Goal: Information Seeking & Learning: Learn about a topic

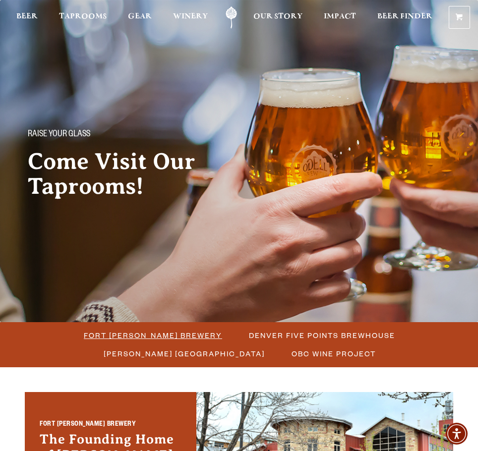
click at [150, 335] on span "Fort Collins Brewery" at bounding box center [153, 335] width 138 height 14
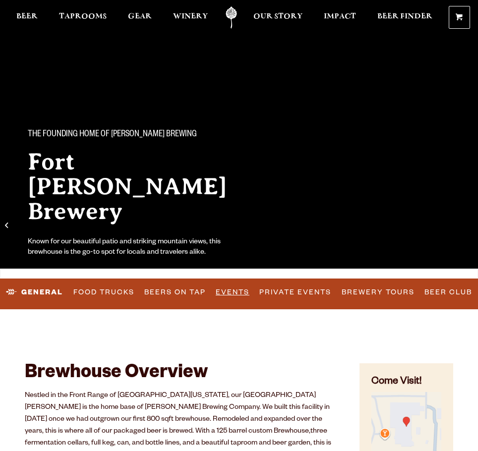
click at [221, 295] on link "Events" at bounding box center [233, 292] width 42 height 23
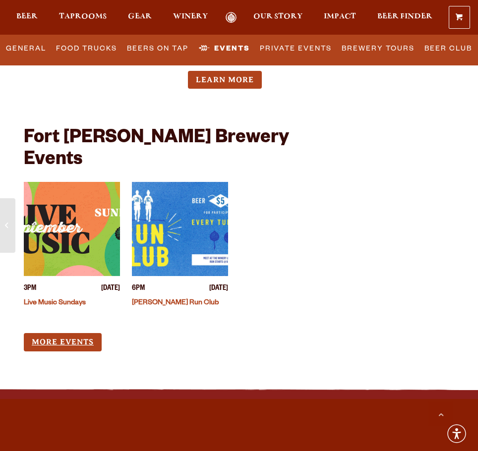
click at [54, 333] on link "More Events" at bounding box center [63, 342] width 78 height 18
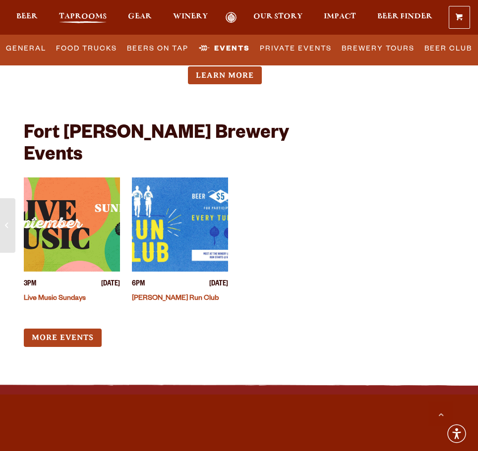
click at [77, 16] on span "Taprooms" at bounding box center [83, 16] width 48 height 8
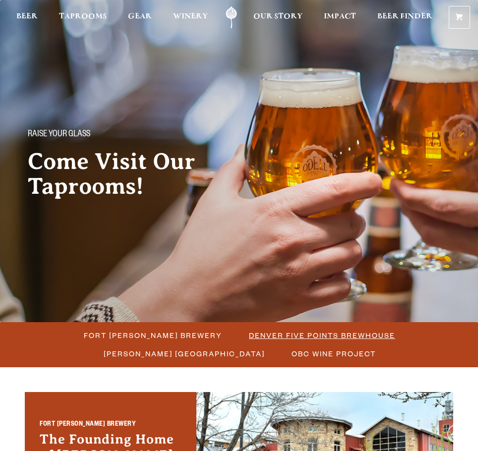
click at [266, 331] on span "Denver Five Points Brewhouse" at bounding box center [322, 335] width 146 height 14
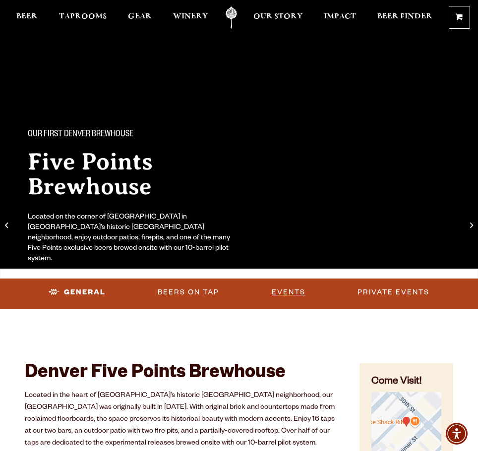
click at [297, 289] on link "Events" at bounding box center [289, 292] width 42 height 23
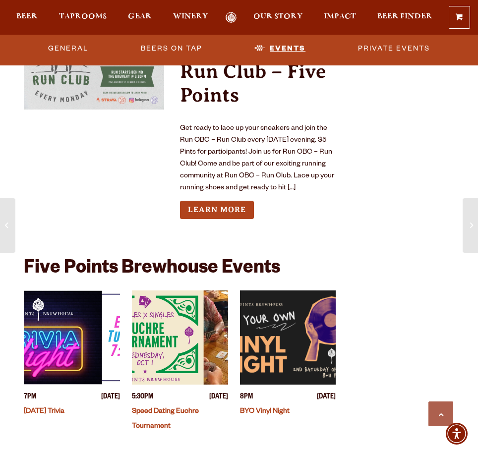
scroll to position [2985, 0]
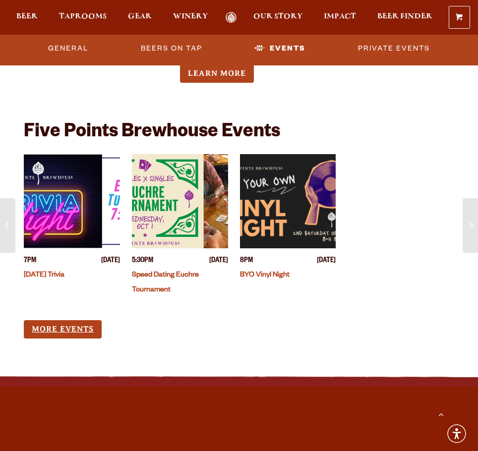
click at [47, 320] on link "More Events" at bounding box center [63, 329] width 78 height 18
click at [91, 17] on span "Taprooms" at bounding box center [83, 16] width 48 height 8
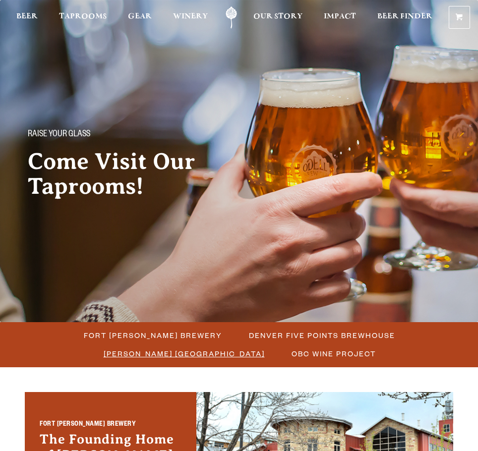
click at [185, 353] on span "[PERSON_NAME] [GEOGRAPHIC_DATA]" at bounding box center [184, 354] width 161 height 14
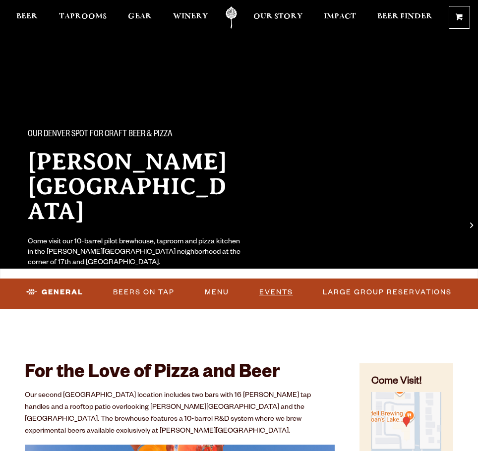
click at [278, 292] on link "Events" at bounding box center [276, 292] width 42 height 23
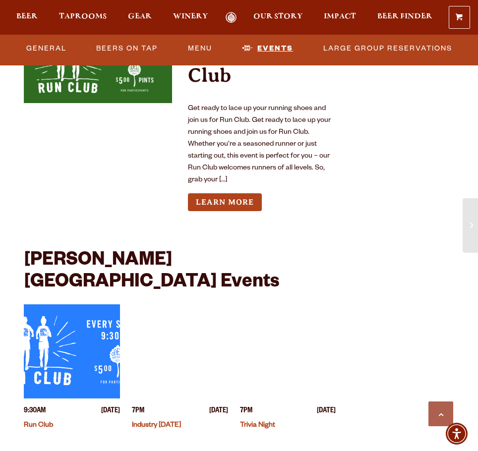
scroll to position [2583, 0]
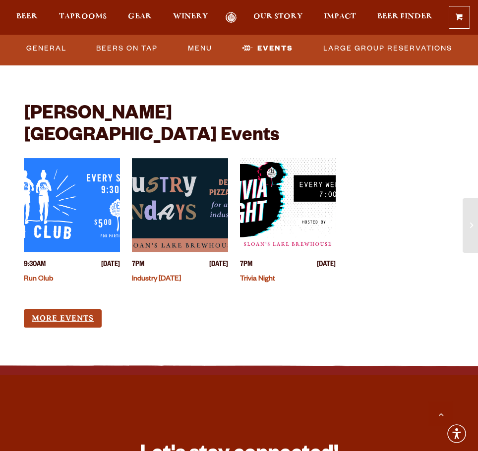
click at [53, 309] on link "More Events" at bounding box center [63, 318] width 78 height 18
